Goal: Task Accomplishment & Management: Use online tool/utility

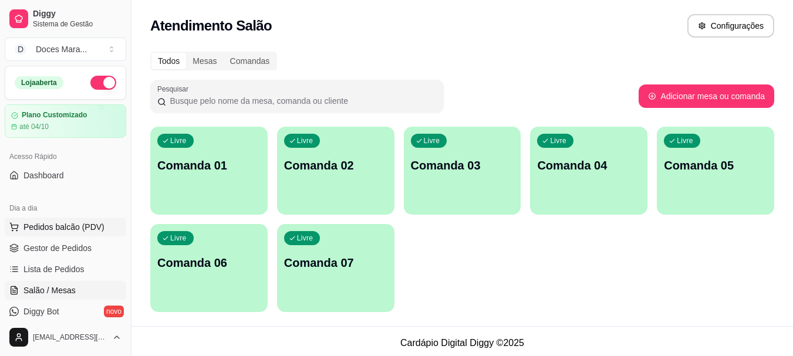
click at [49, 230] on span "Pedidos balcão (PDV)" at bounding box center [63, 227] width 81 height 12
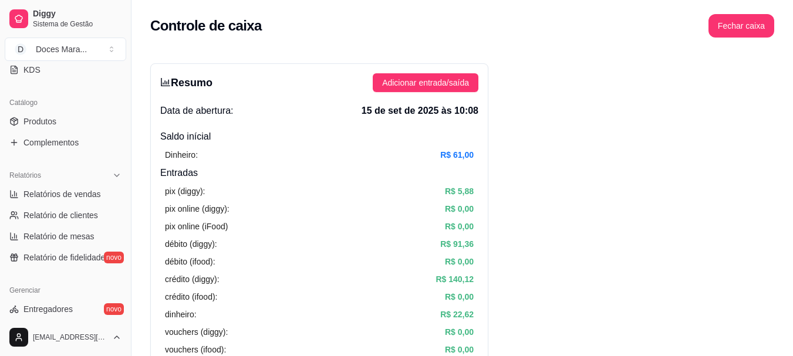
scroll to position [294, 0]
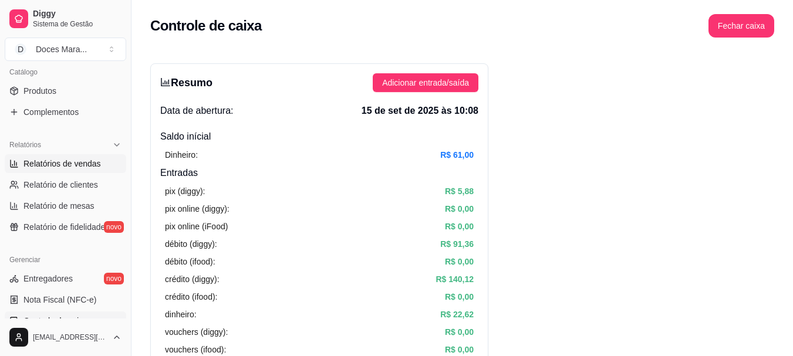
click at [77, 163] on span "Relatórios de vendas" at bounding box center [62, 164] width 78 height 12
click at [86, 160] on span "Relatórios de vendas" at bounding box center [62, 164] width 78 height 12
click at [82, 181] on span "Relatório de clientes" at bounding box center [60, 185] width 75 height 12
click at [80, 166] on span "Relatórios de vendas" at bounding box center [62, 164] width 78 height 12
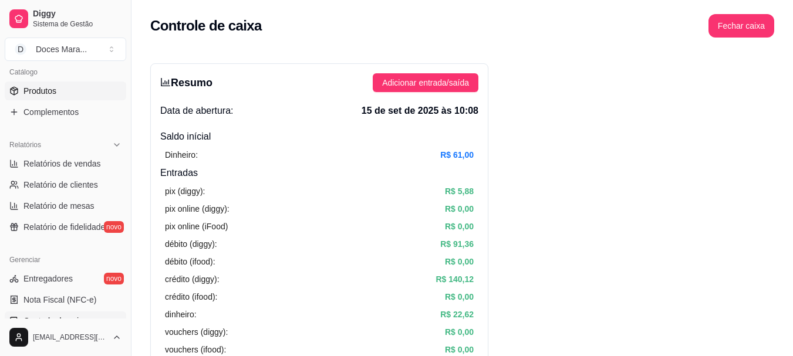
click at [30, 92] on span "Produtos" at bounding box center [39, 91] width 33 height 12
click at [36, 160] on span "Relatórios de vendas" at bounding box center [62, 164] width 78 height 12
click at [757, 25] on button "Fechar caixa" at bounding box center [742, 26] width 64 height 23
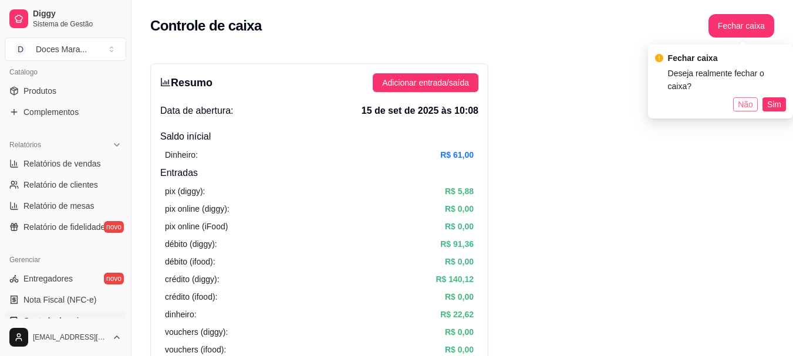
click at [741, 98] on span "Não" at bounding box center [745, 104] width 15 height 13
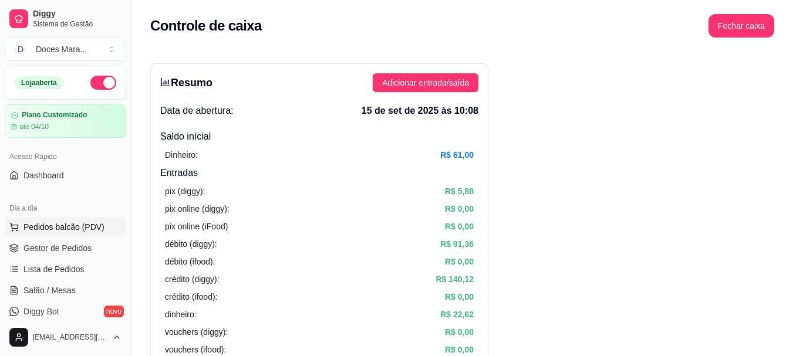
click at [36, 225] on span "Pedidos balcão (PDV)" at bounding box center [63, 227] width 81 height 12
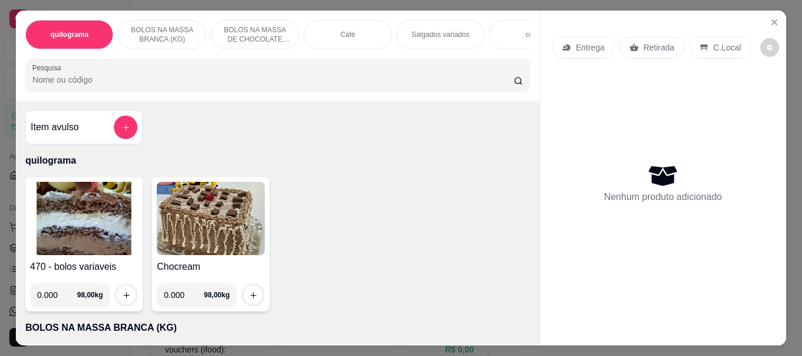
scroll to position [59, 0]
